Goal: Use online tool/utility: Use online tool/utility

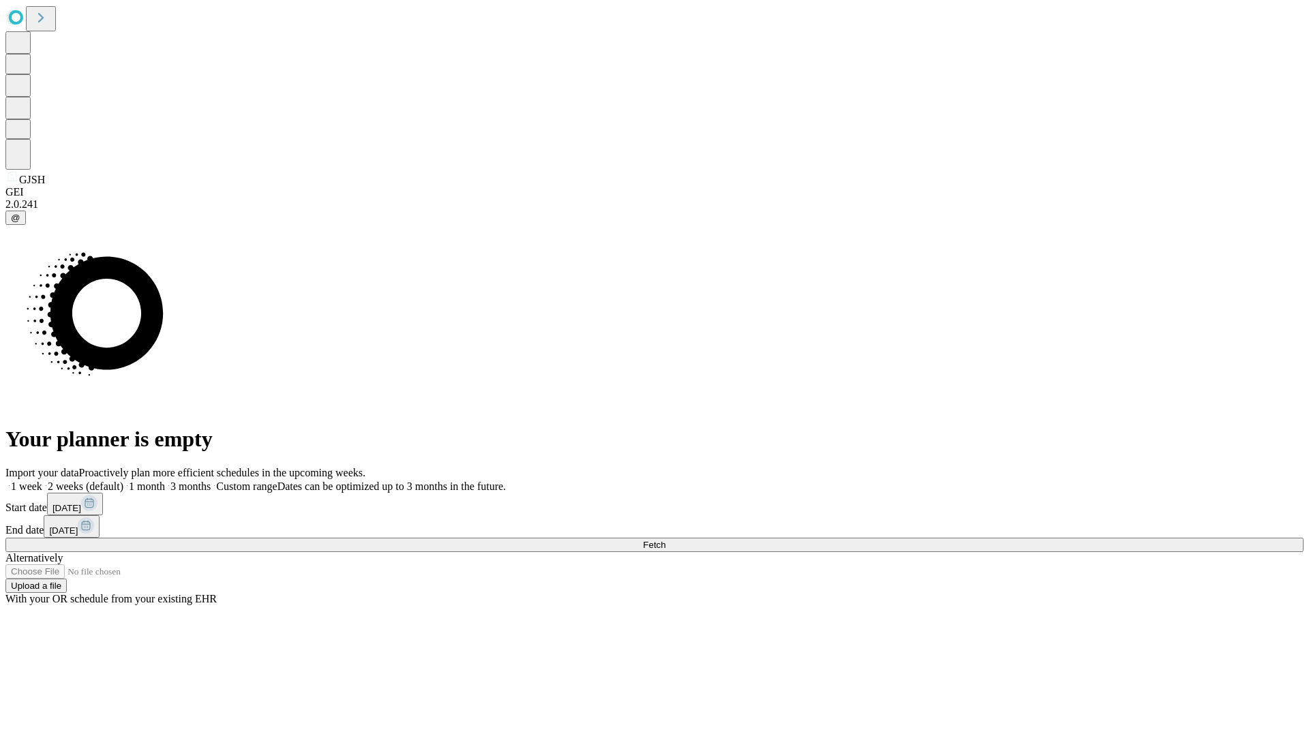
click at [665, 540] on span "Fetch" at bounding box center [654, 545] width 22 height 10
